Goal: Find specific page/section: Find specific page/section

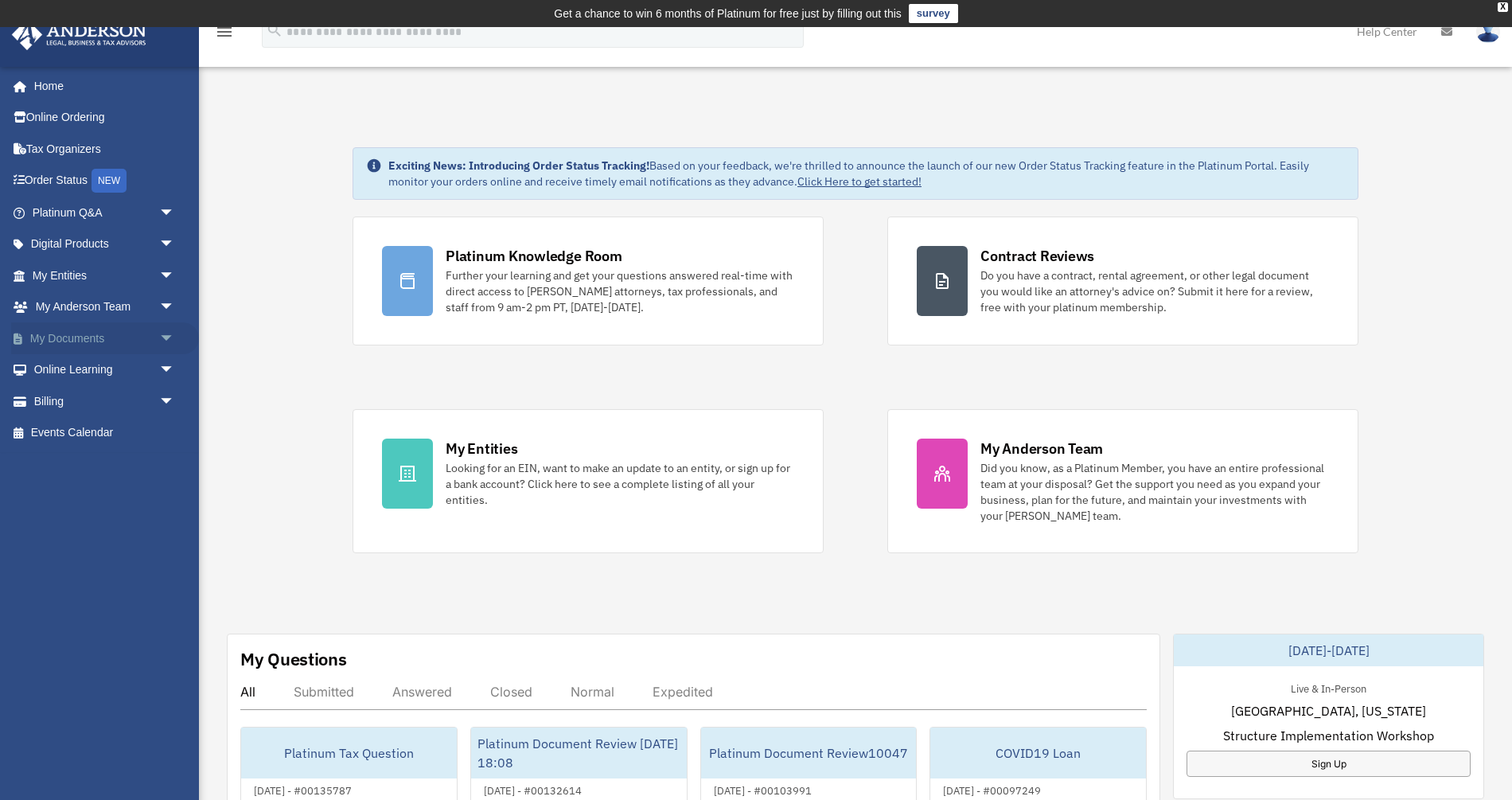
click at [142, 331] on link "My Documents arrow_drop_down" at bounding box center [105, 338] width 188 height 32
click at [167, 337] on span "arrow_drop_down" at bounding box center [175, 338] width 32 height 33
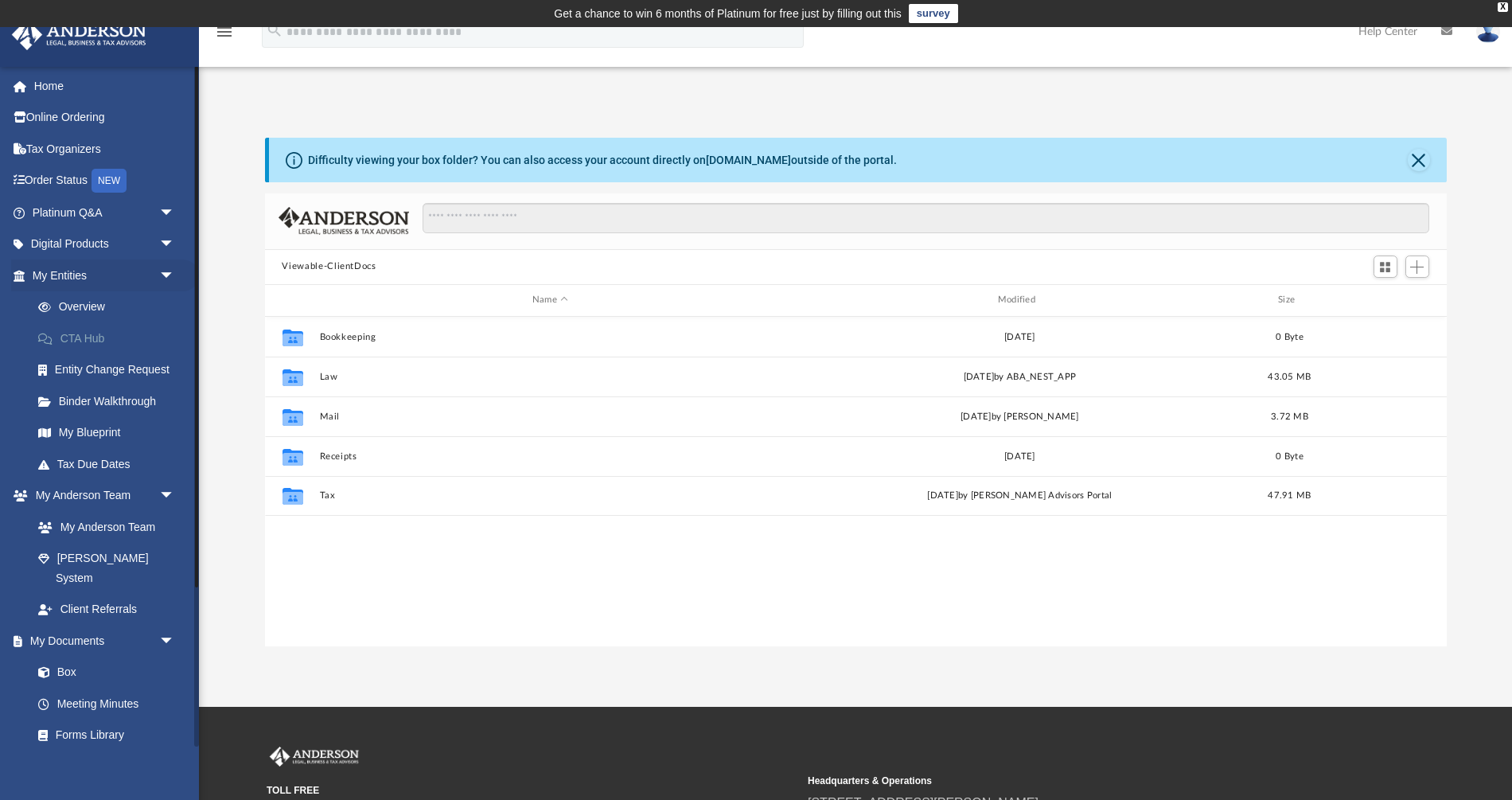
scroll to position [362, 1182]
click at [68, 657] on link "Box" at bounding box center [111, 672] width 177 height 32
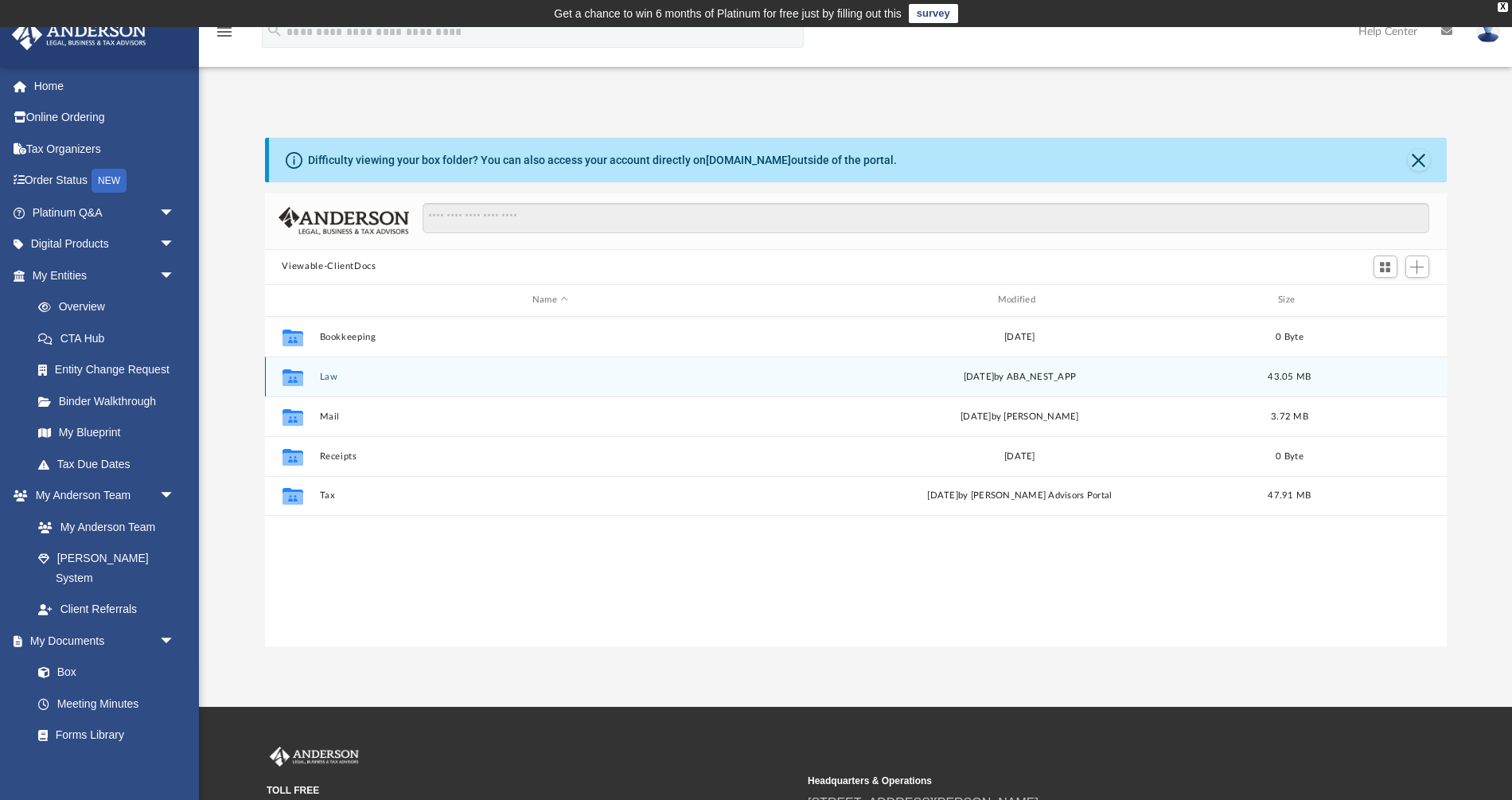
click at [326, 379] on button "Law" at bounding box center [550, 375] width 463 height 10
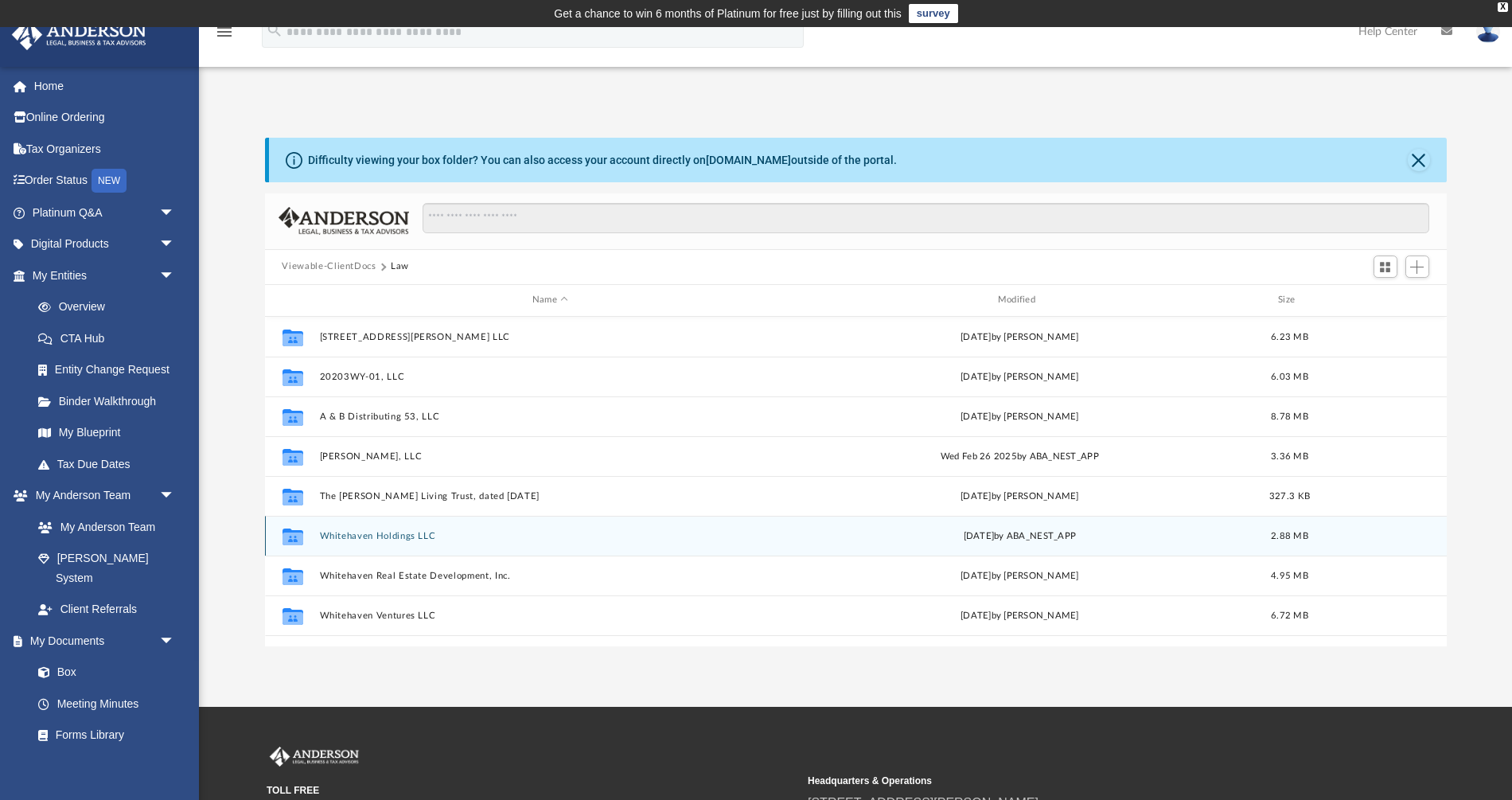
click at [403, 536] on button "Whitehaven Holdings LLC" at bounding box center [550, 535] width 463 height 10
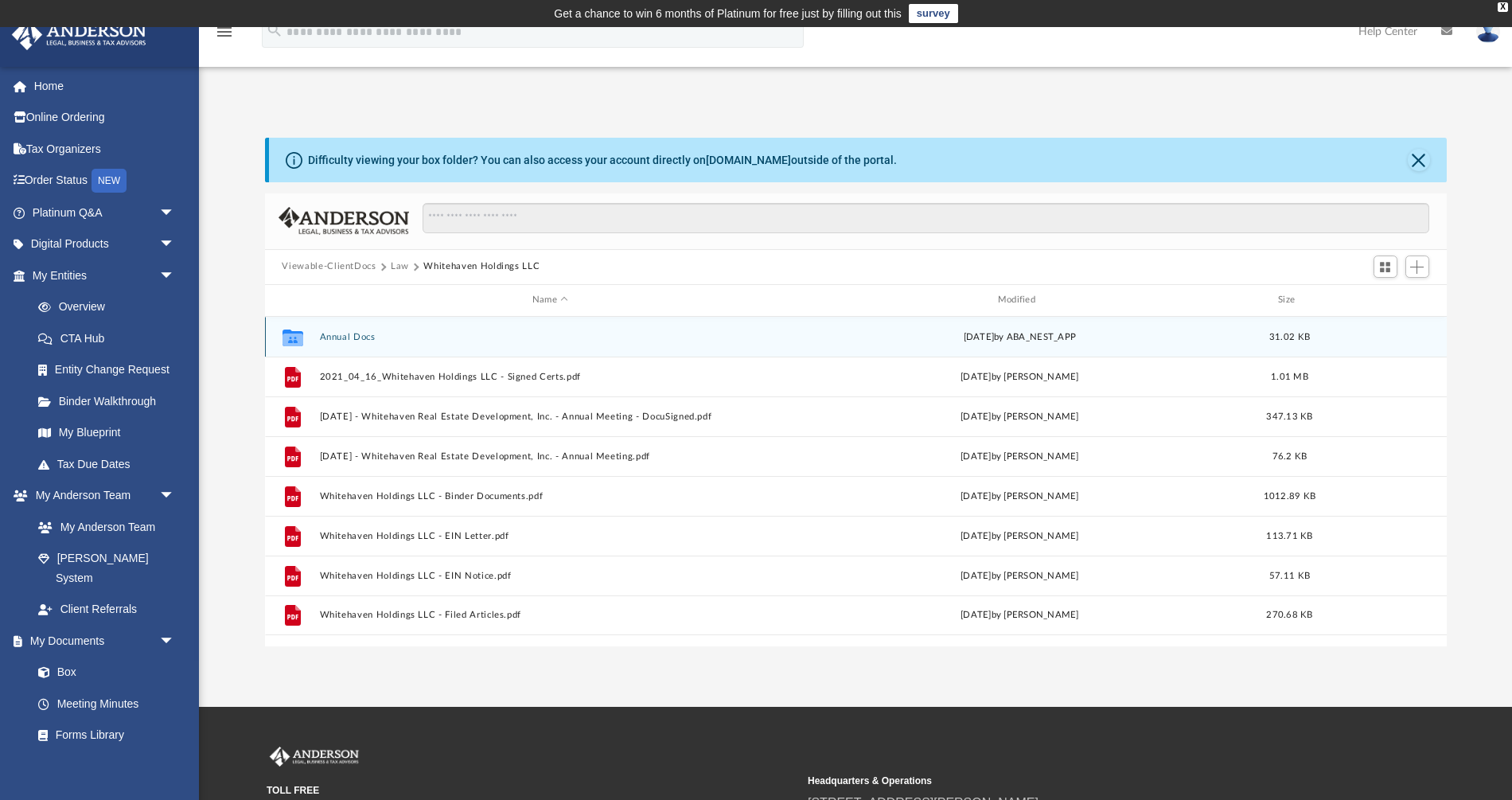
click at [338, 336] on button "Annual Docs" at bounding box center [550, 336] width 463 height 10
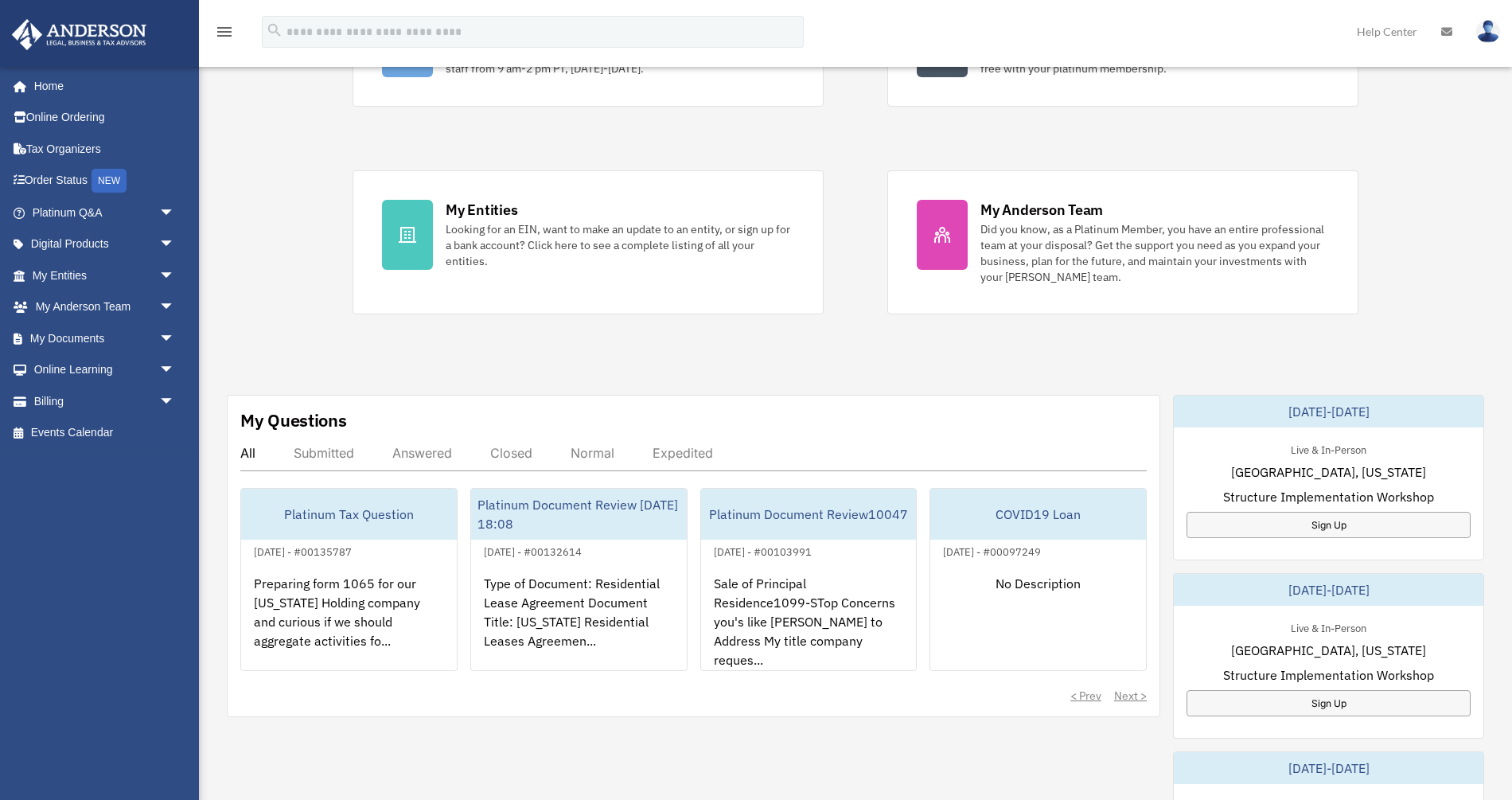
scroll to position [257, 0]
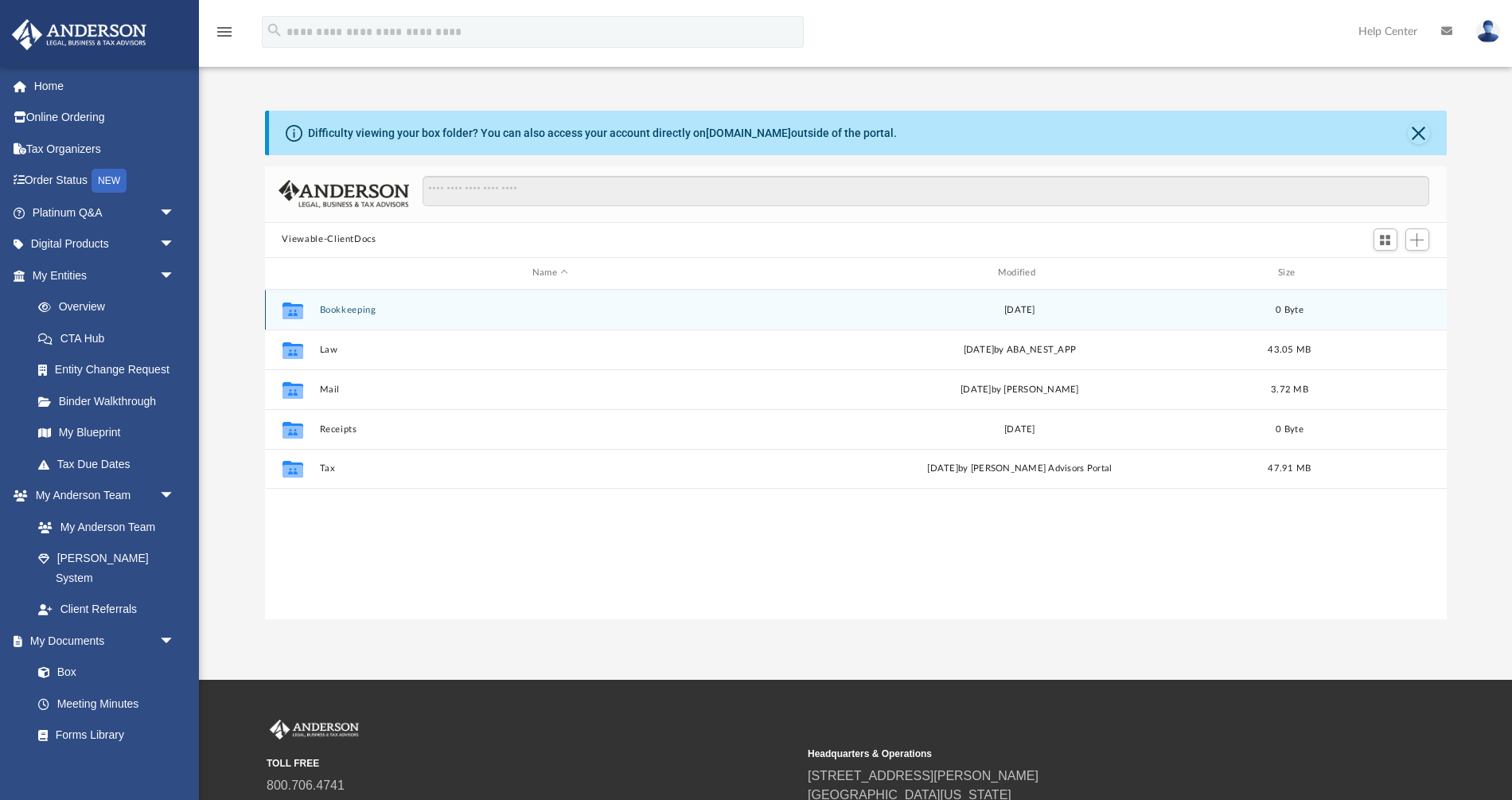
scroll to position [362, 1182]
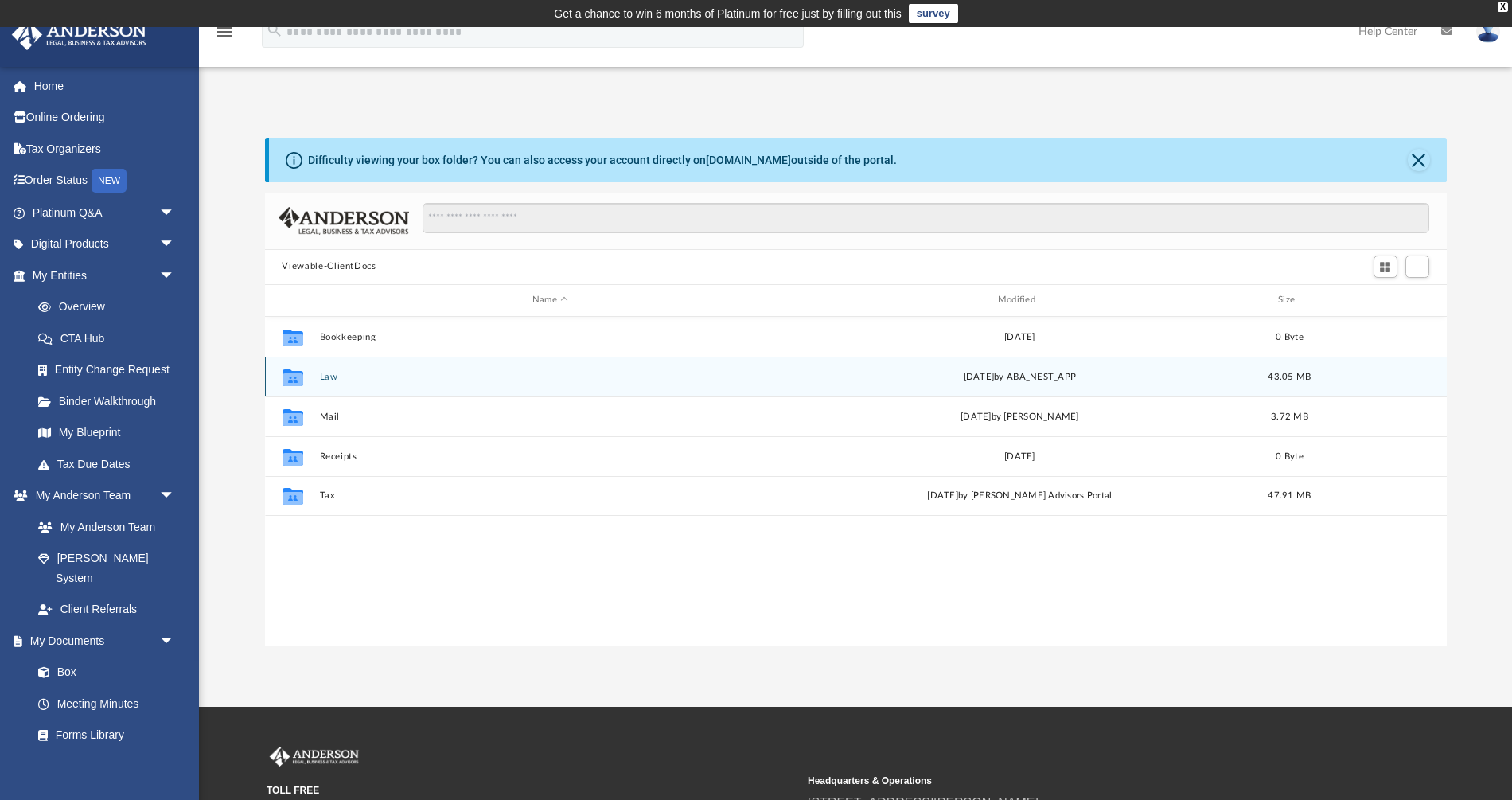
click at [325, 372] on button "Law" at bounding box center [550, 375] width 463 height 10
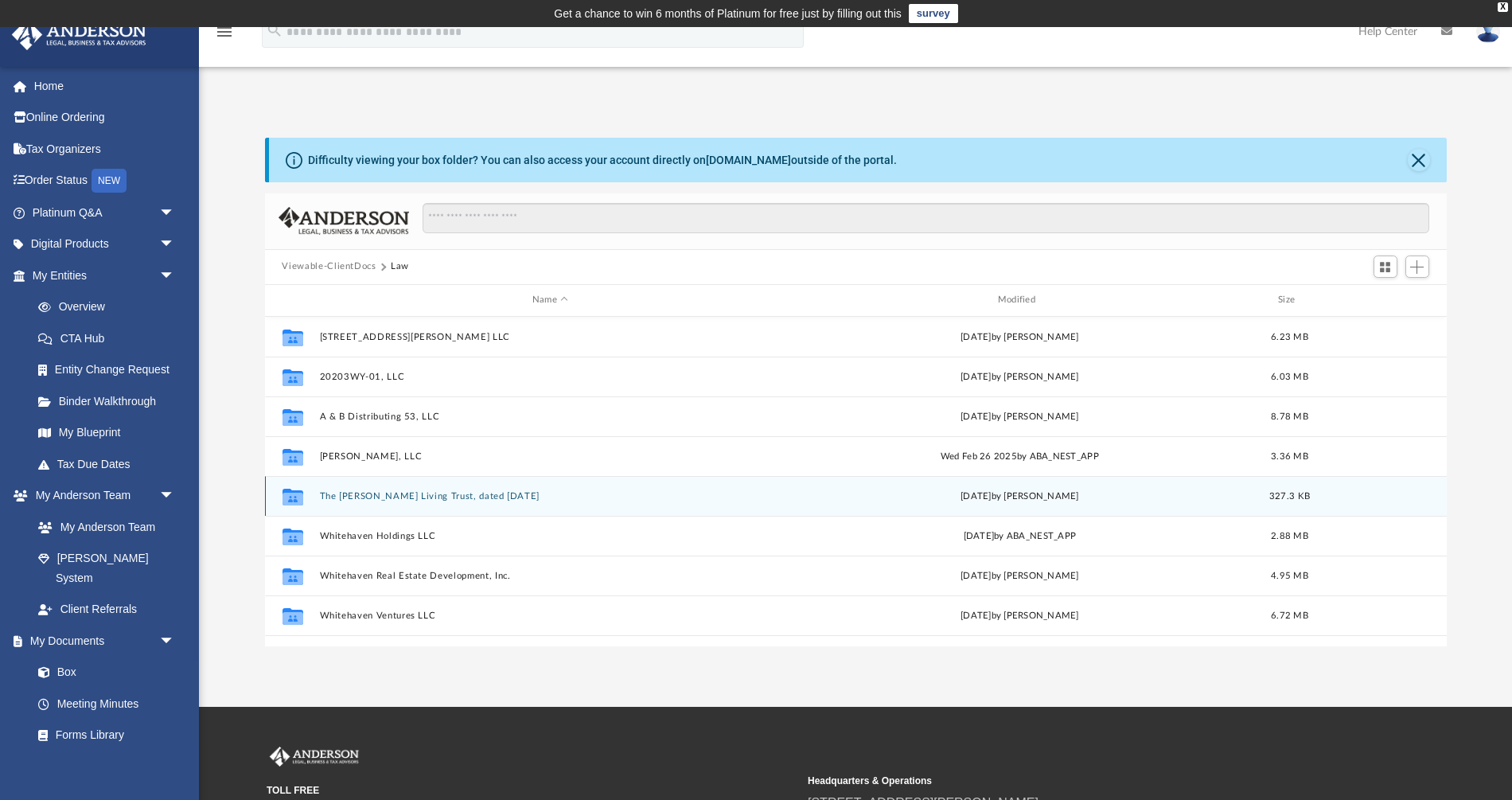
click at [344, 492] on button "The Cox Living Trust, dated February 21st, 2025" at bounding box center [550, 495] width 463 height 10
